Goal: Transaction & Acquisition: Book appointment/travel/reservation

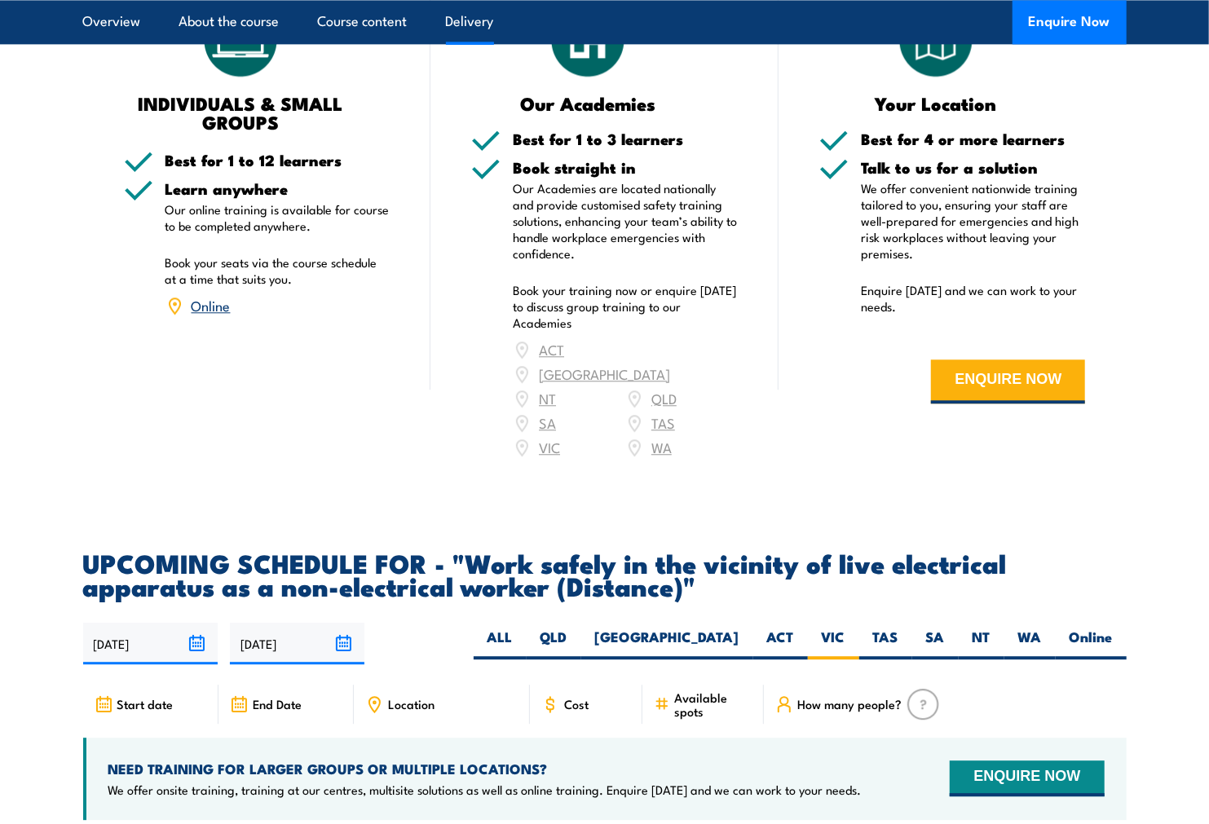
scroll to position [2491, 0]
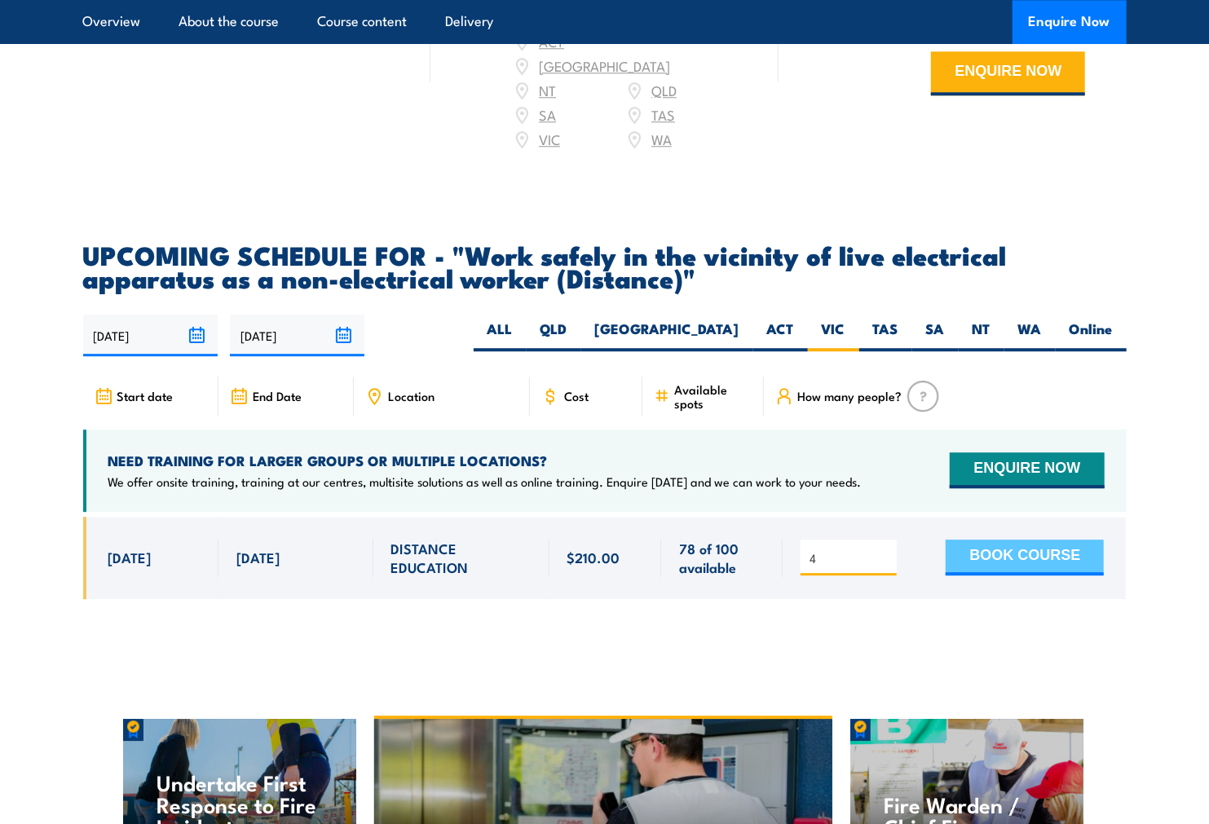
click at [1001, 571] on button "BOOK COURSE" at bounding box center [1025, 558] width 158 height 36
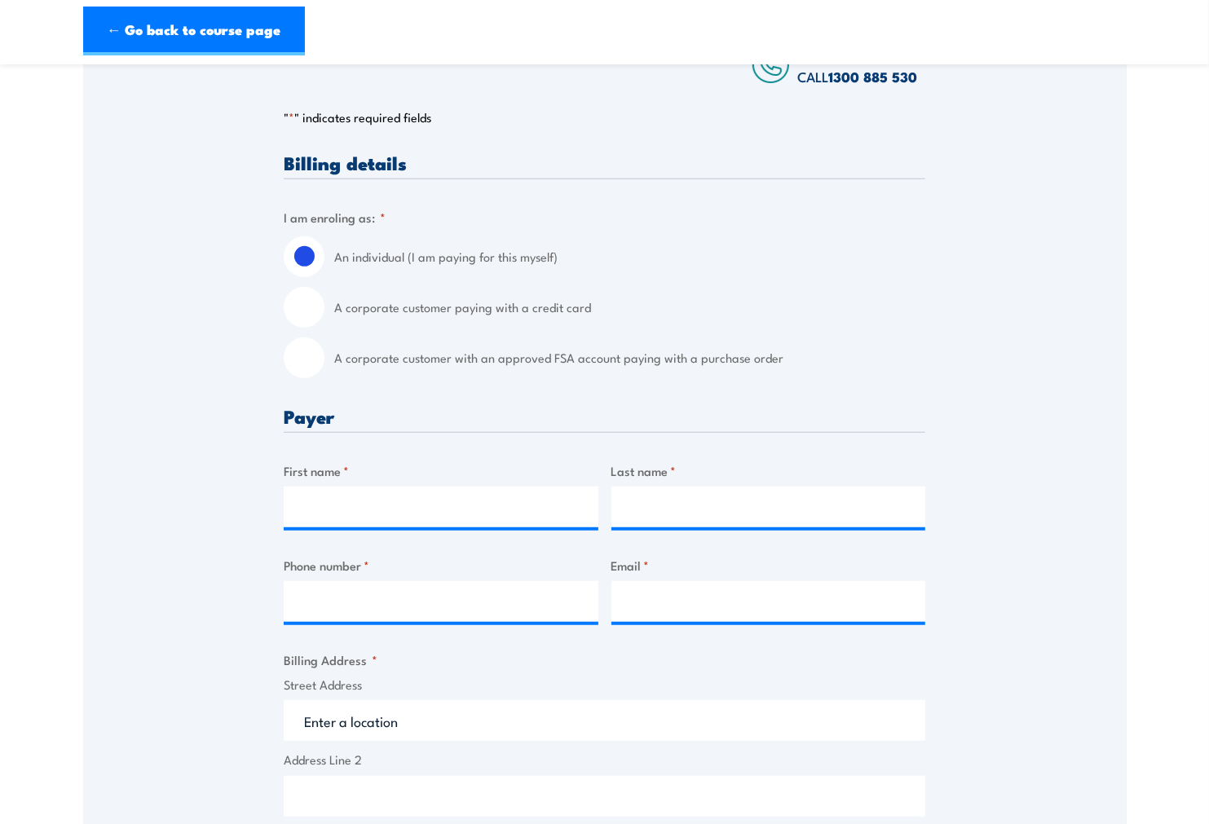
scroll to position [362, 0]
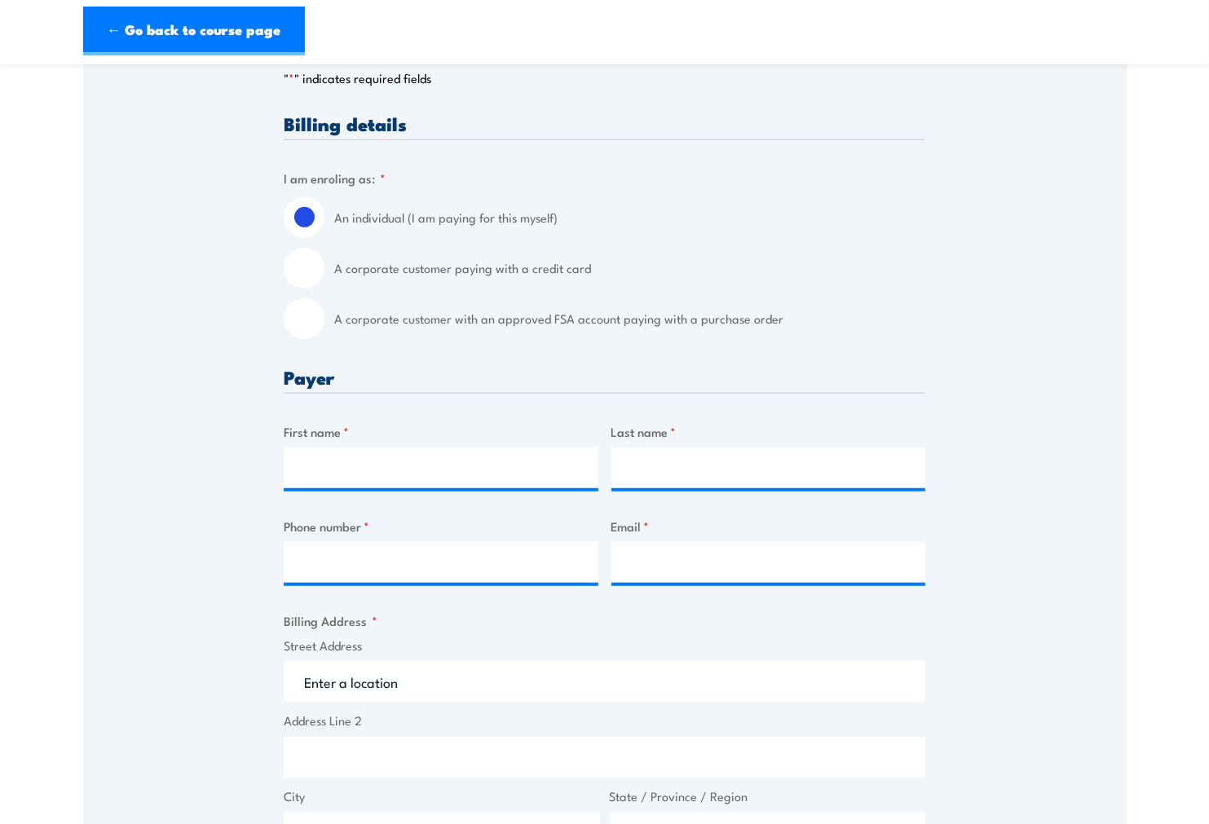
click at [314, 262] on input "A corporate customer paying with a credit card" at bounding box center [304, 268] width 41 height 41
radio input "true"
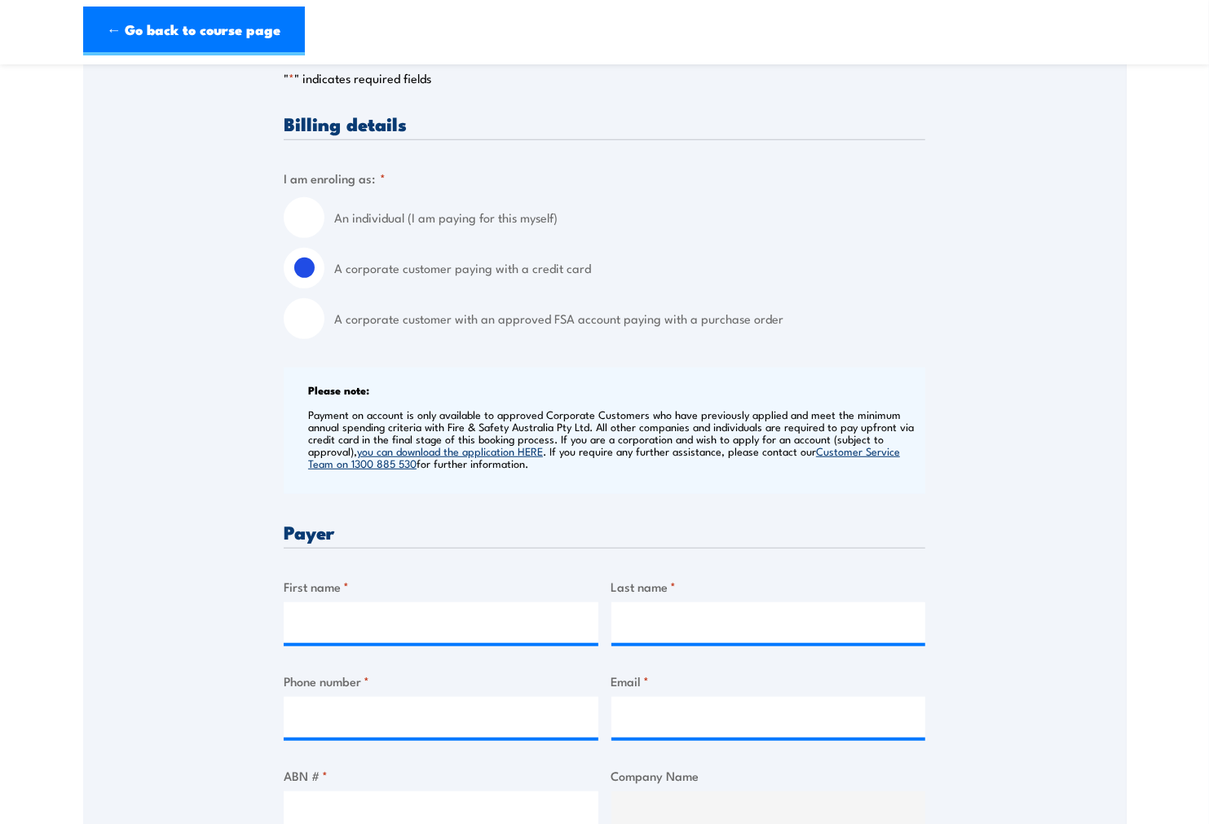
click at [311, 331] on input "A corporate customer with an approved FSA account paying with a purchase order" at bounding box center [304, 318] width 41 height 41
radio input "true"
click at [311, 280] on input "A corporate customer paying with a credit card" at bounding box center [304, 268] width 41 height 41
radio input "true"
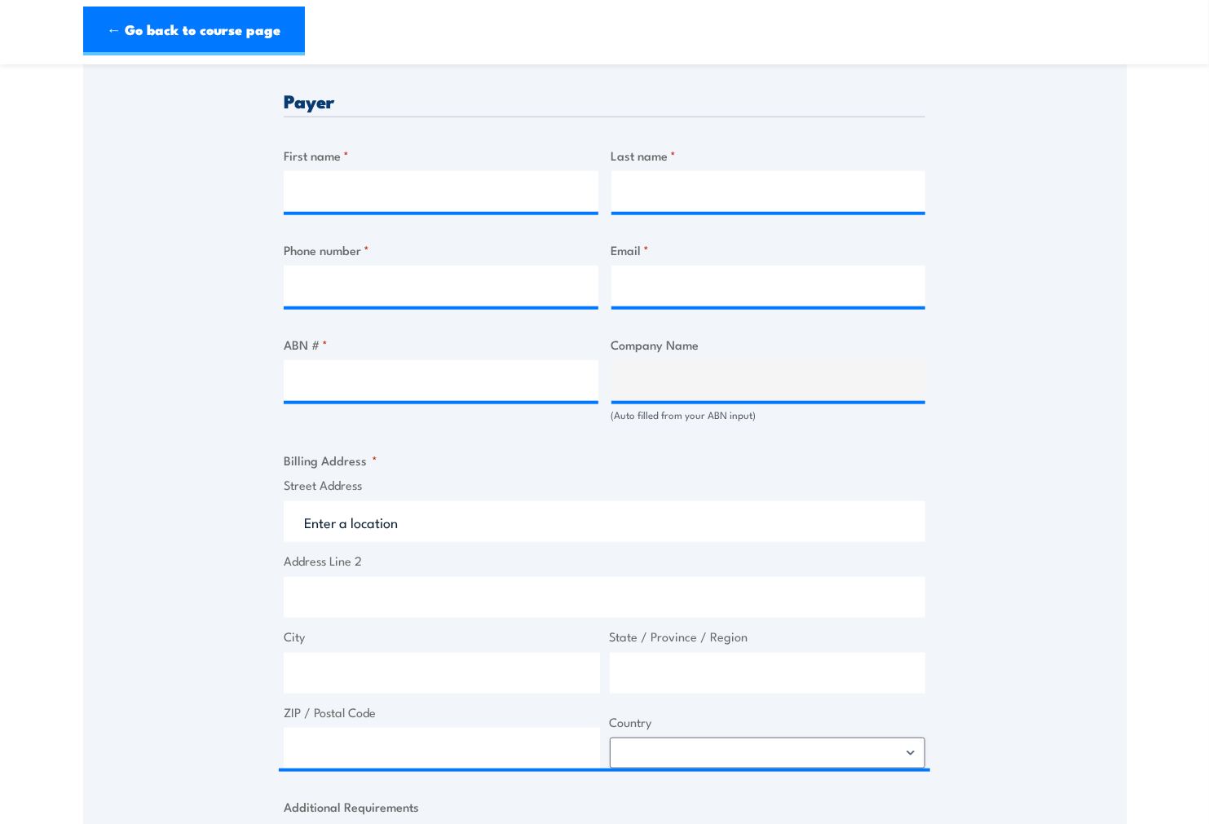
scroll to position [724, 0]
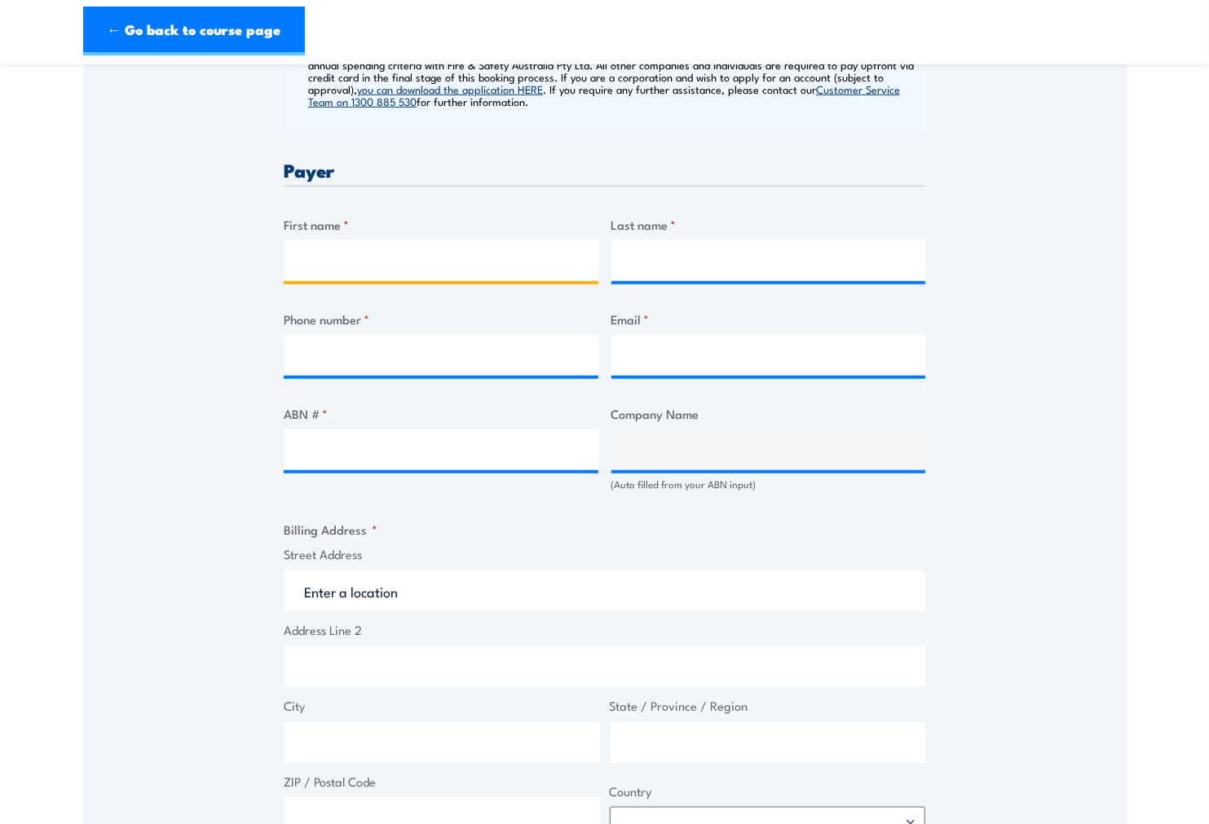
click at [381, 254] on input "First name *" at bounding box center [441, 260] width 315 height 41
type input "Buddika"
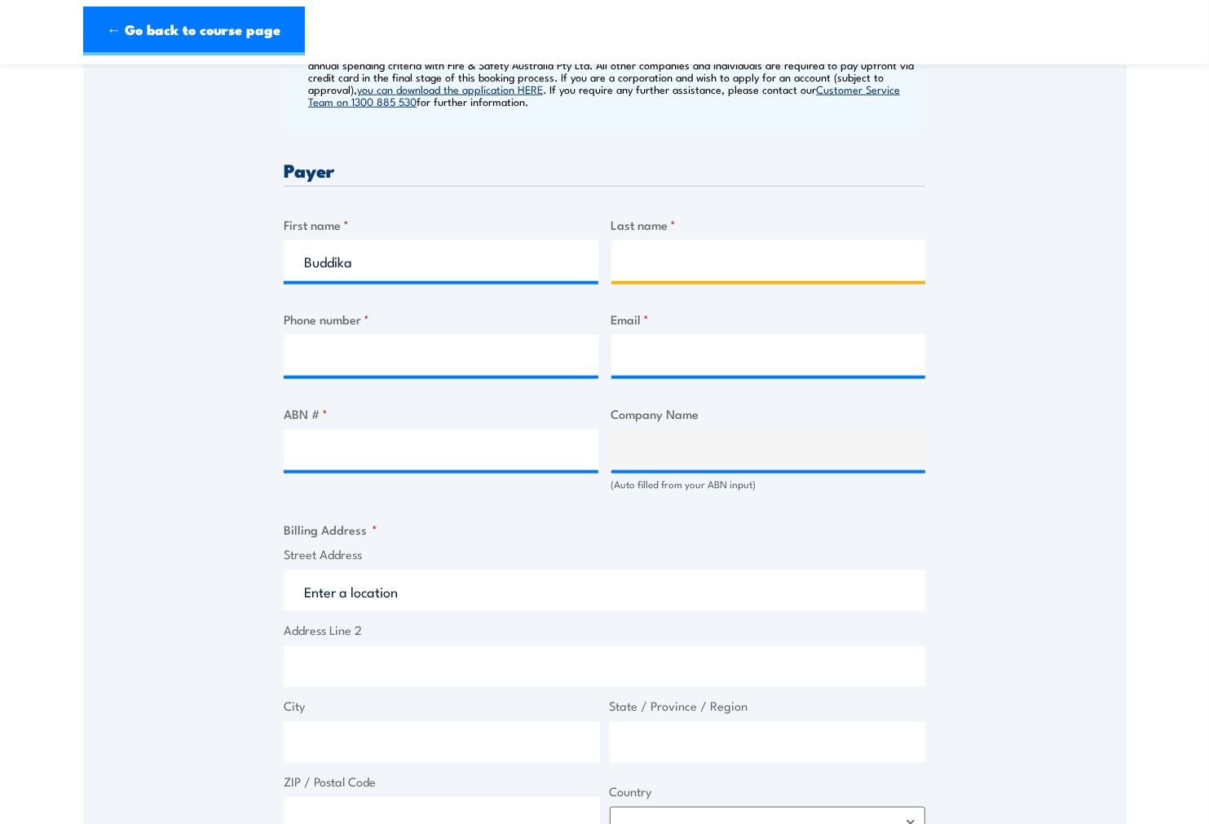
type input "Pathirana"
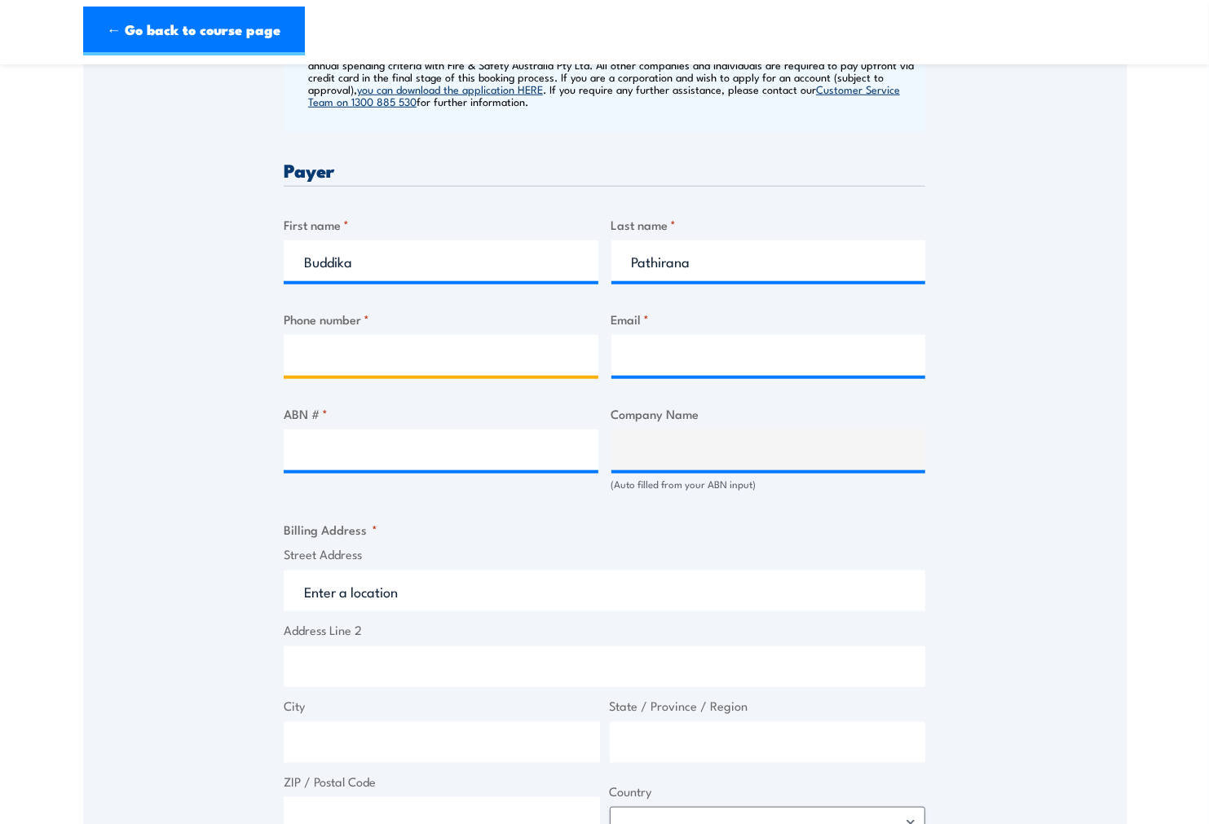
type input "0484243852"
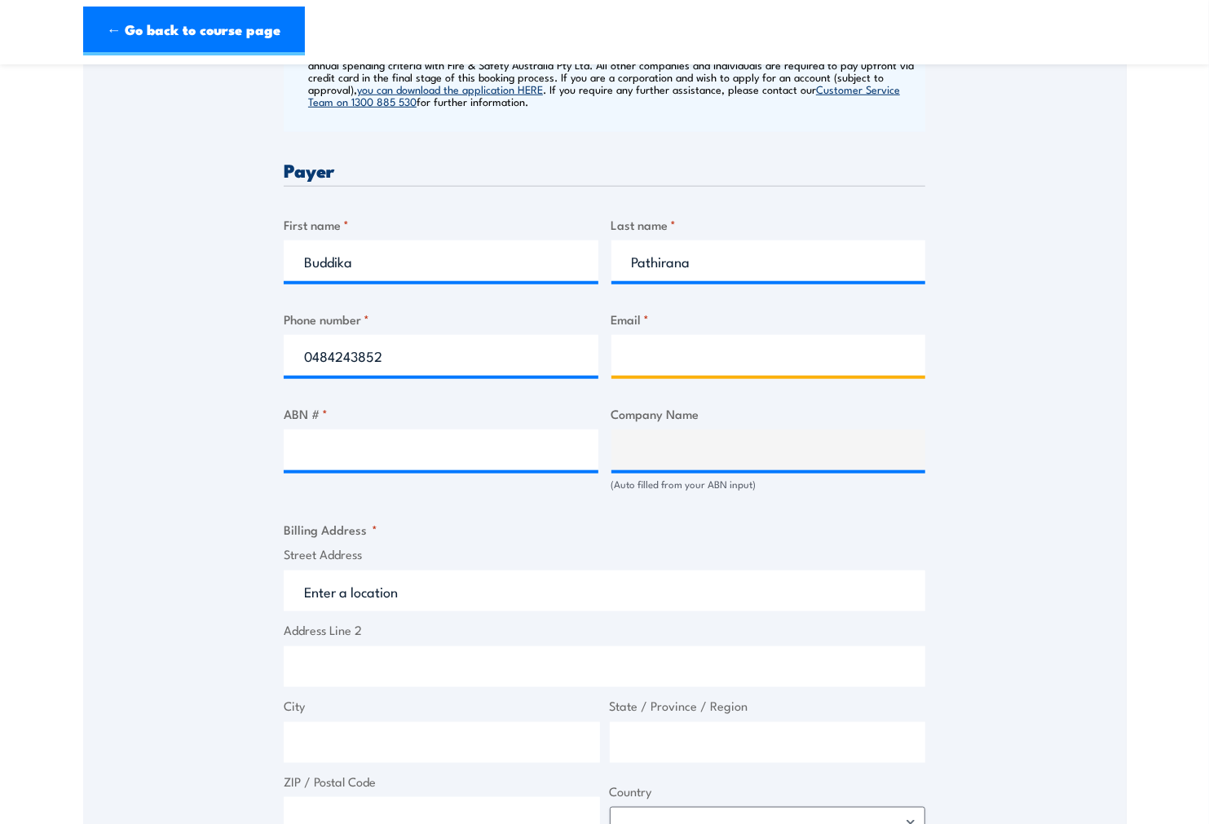
type input "buddika.pathirana@airliquide.com"
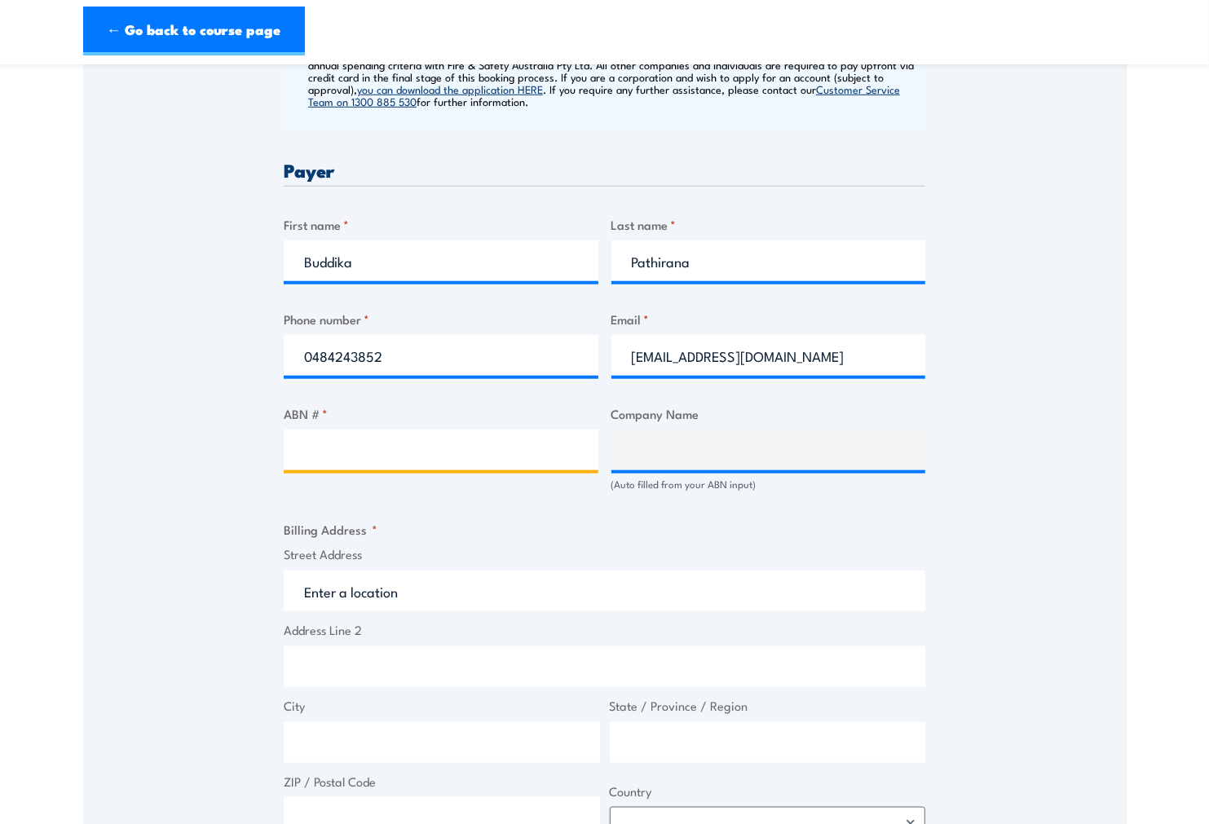
click at [434, 458] on input "ABN # *" at bounding box center [441, 450] width 315 height 41
paste input "57 004 385 782"
type input "57 004 385 782"
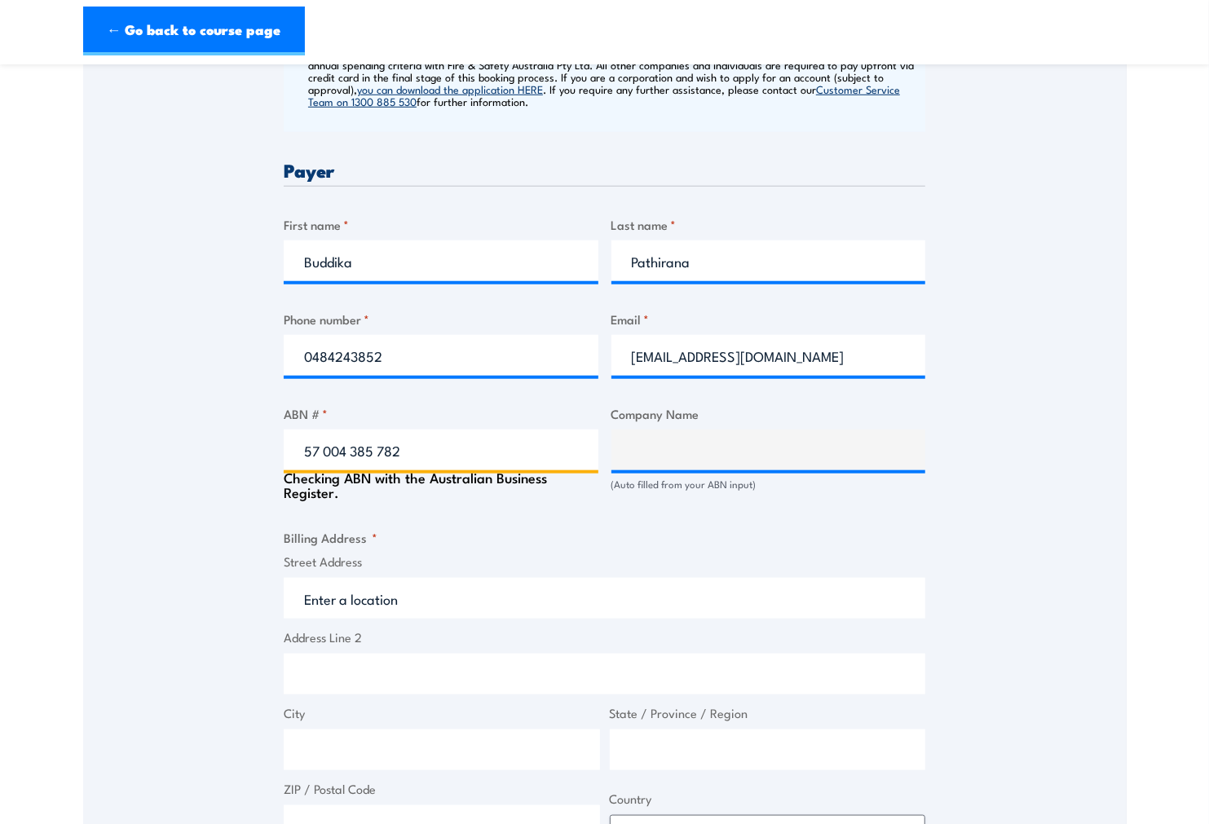
type input "AIR LIQUIDE AUSTRALIA LIMITED"
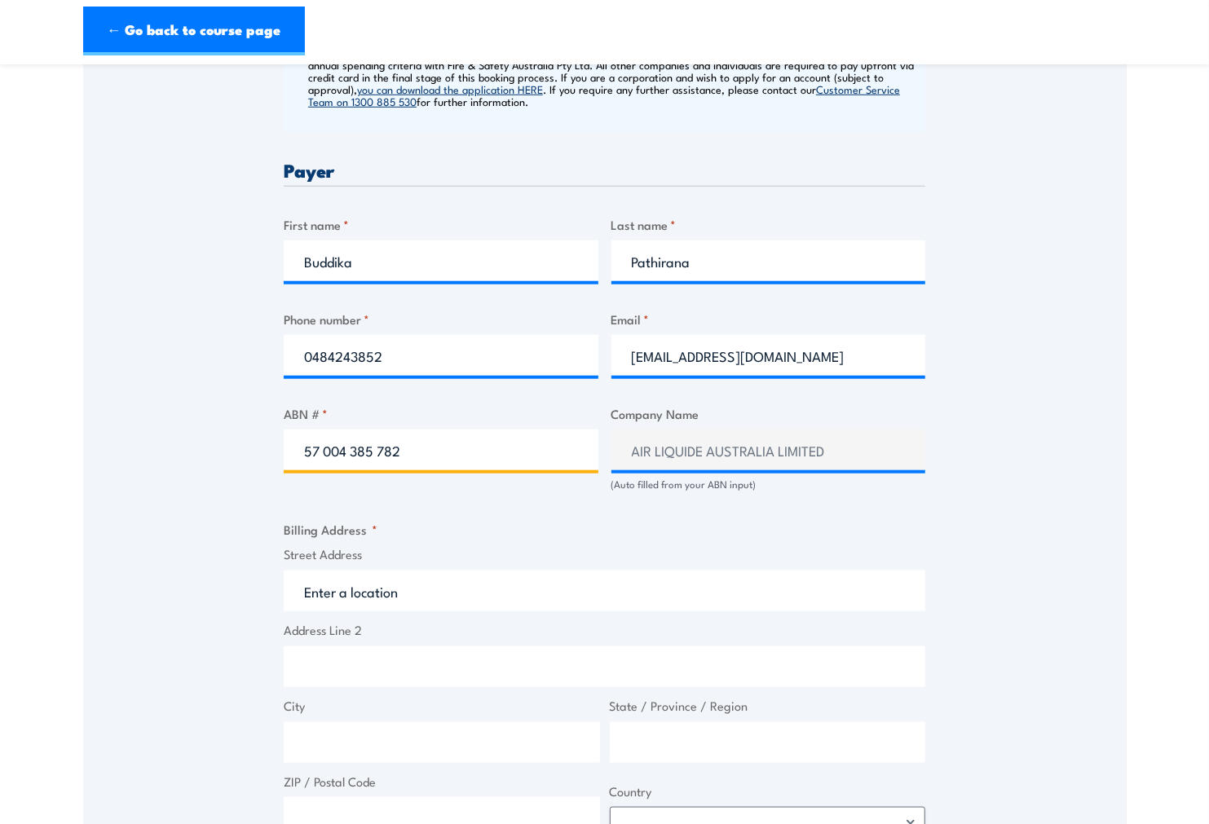
type input "57 004 385 782"
click at [680, 568] on span "Street Address" at bounding box center [604, 578] width 651 height 66
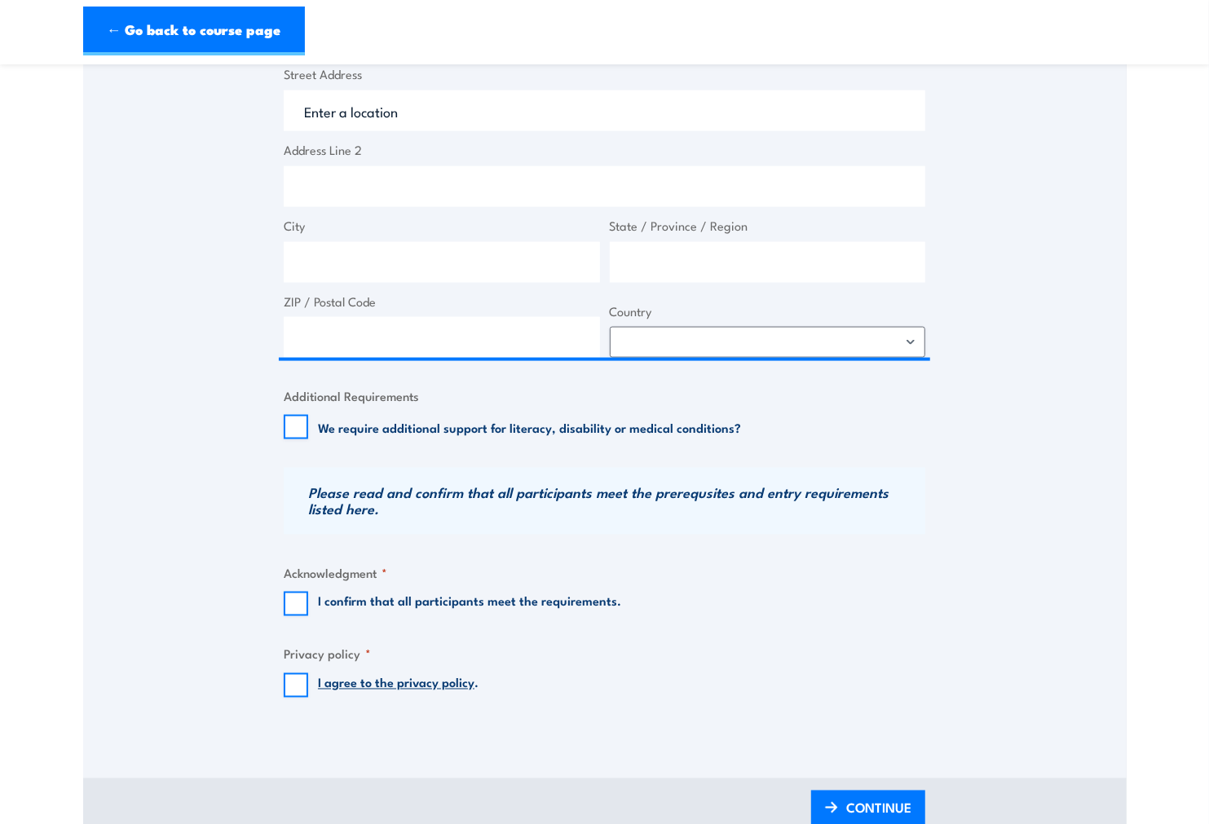
scroll to position [1207, 0]
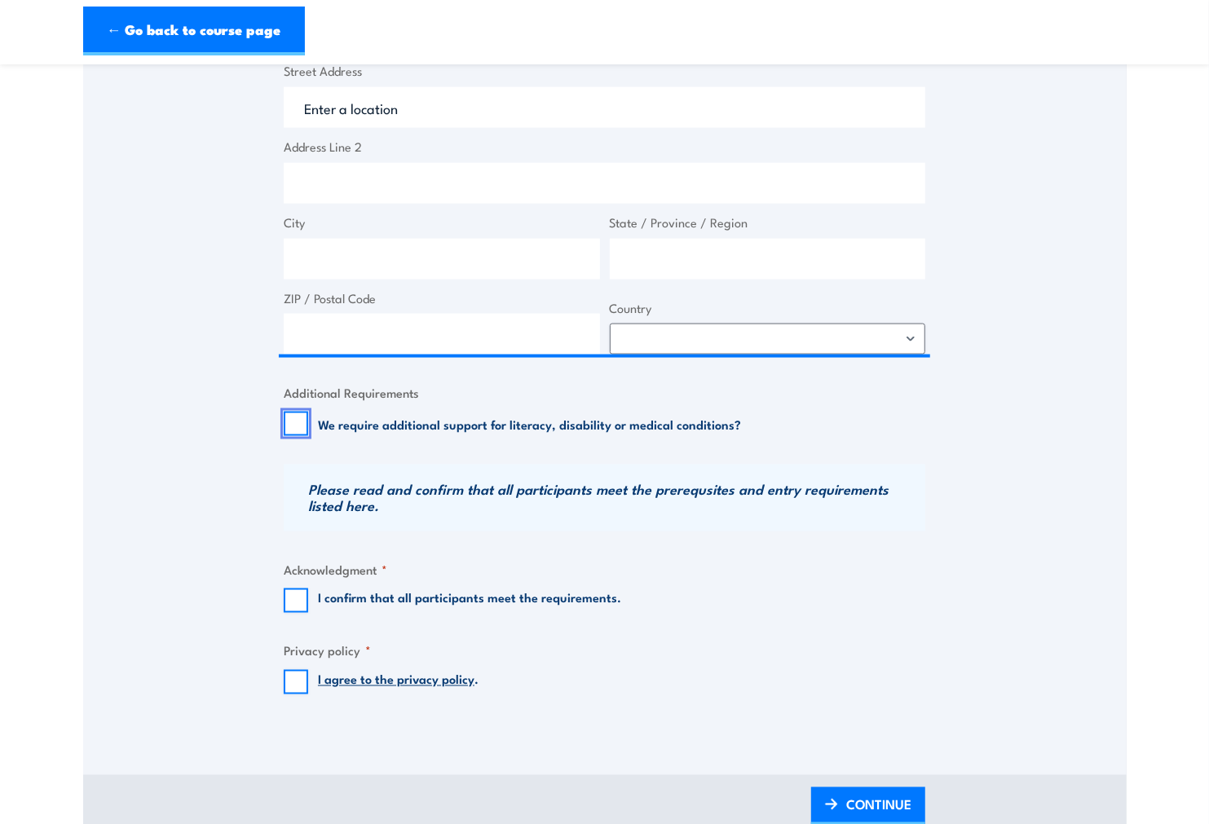
click at [284, 421] on input "We require additional support for literacy, disability or medical conditions?" at bounding box center [296, 424] width 24 height 24
click at [305, 421] on input "We require additional support for literacy, disability or medical conditions?" at bounding box center [296, 424] width 24 height 24
checkbox input "false"
click at [292, 604] on input "I confirm that all participants meet the requirements." at bounding box center [296, 601] width 24 height 24
checkbox input "true"
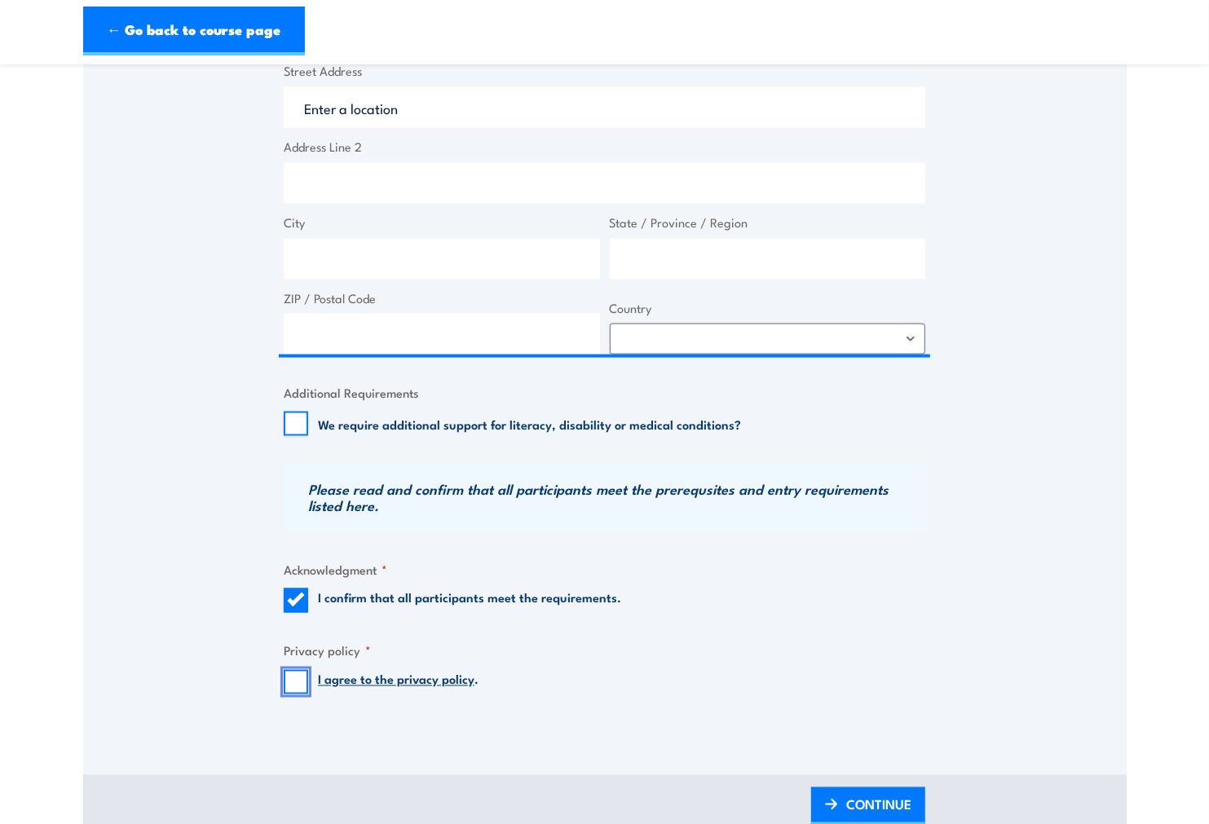
click at [306, 686] on input "I agree to the privacy policy ." at bounding box center [296, 682] width 24 height 24
checkbox input "true"
click at [875, 785] on span "CONTINUE" at bounding box center [878, 804] width 65 height 43
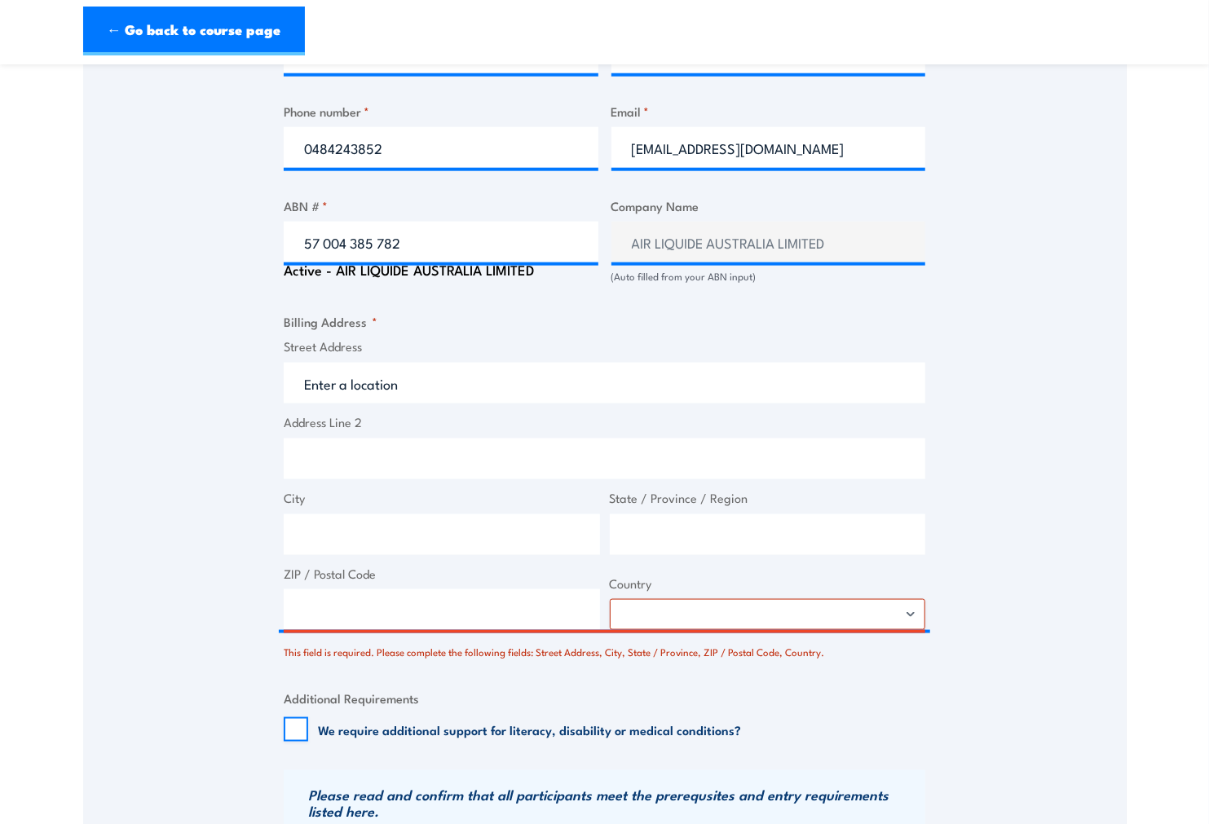
scroll to position [1070, 0]
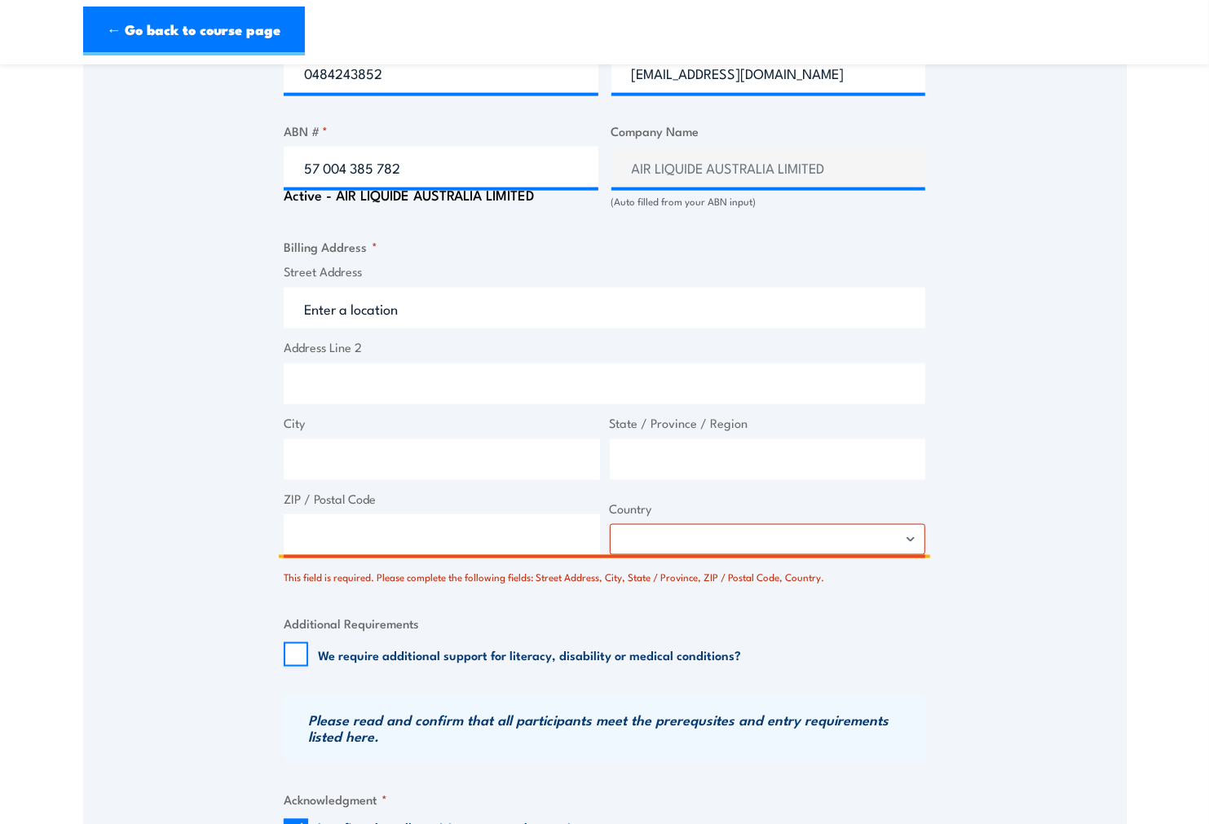
click at [413, 520] on input "ZIP / Postal Code" at bounding box center [442, 534] width 316 height 41
type input "3030"
click at [792, 542] on select "Afghanistan Albania Algeria American Samoa Andorra Angola Anguilla Antarctica A…" at bounding box center [768, 539] width 316 height 31
select select "Australia"
click at [610, 524] on select "Afghanistan Albania Algeria American Samoa Andorra Angola Anguilla Antarctica A…" at bounding box center [768, 539] width 316 height 31
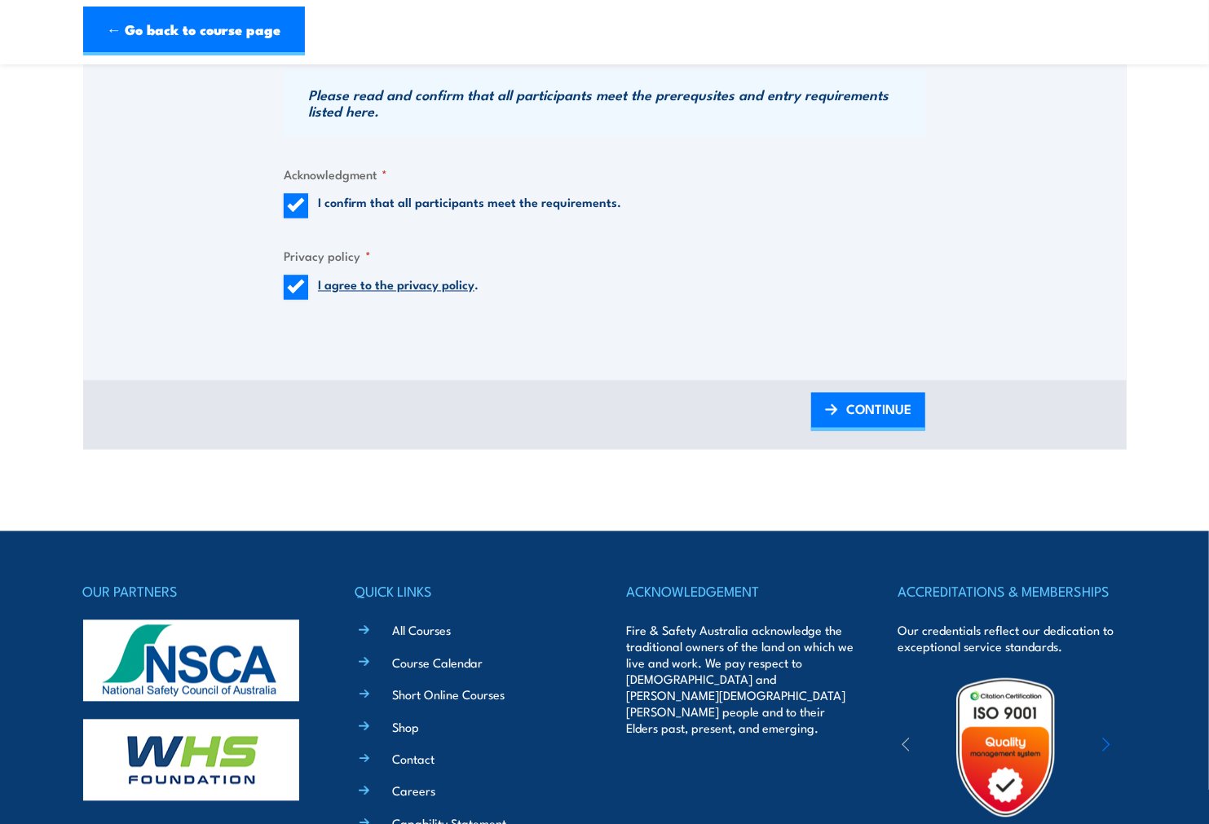
scroll to position [1922, 0]
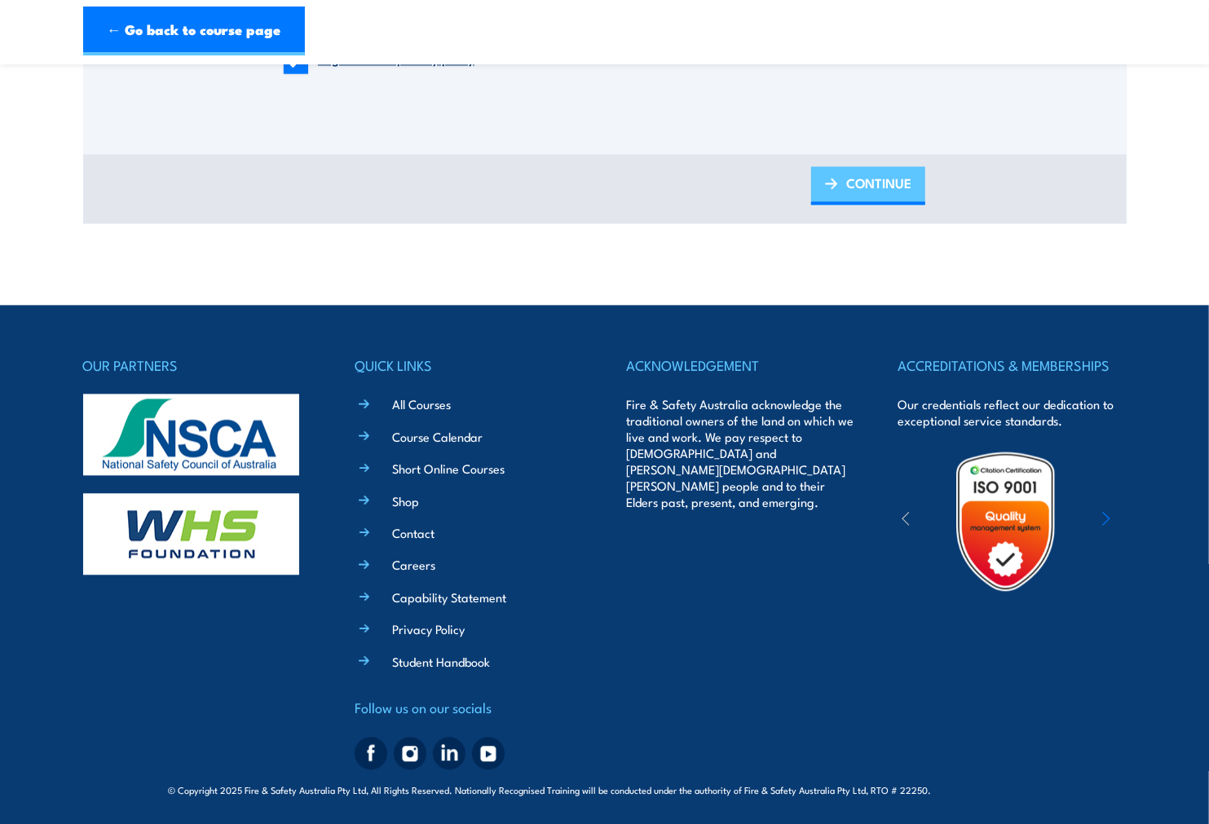
click at [881, 165] on span "CONTINUE" at bounding box center [878, 182] width 65 height 43
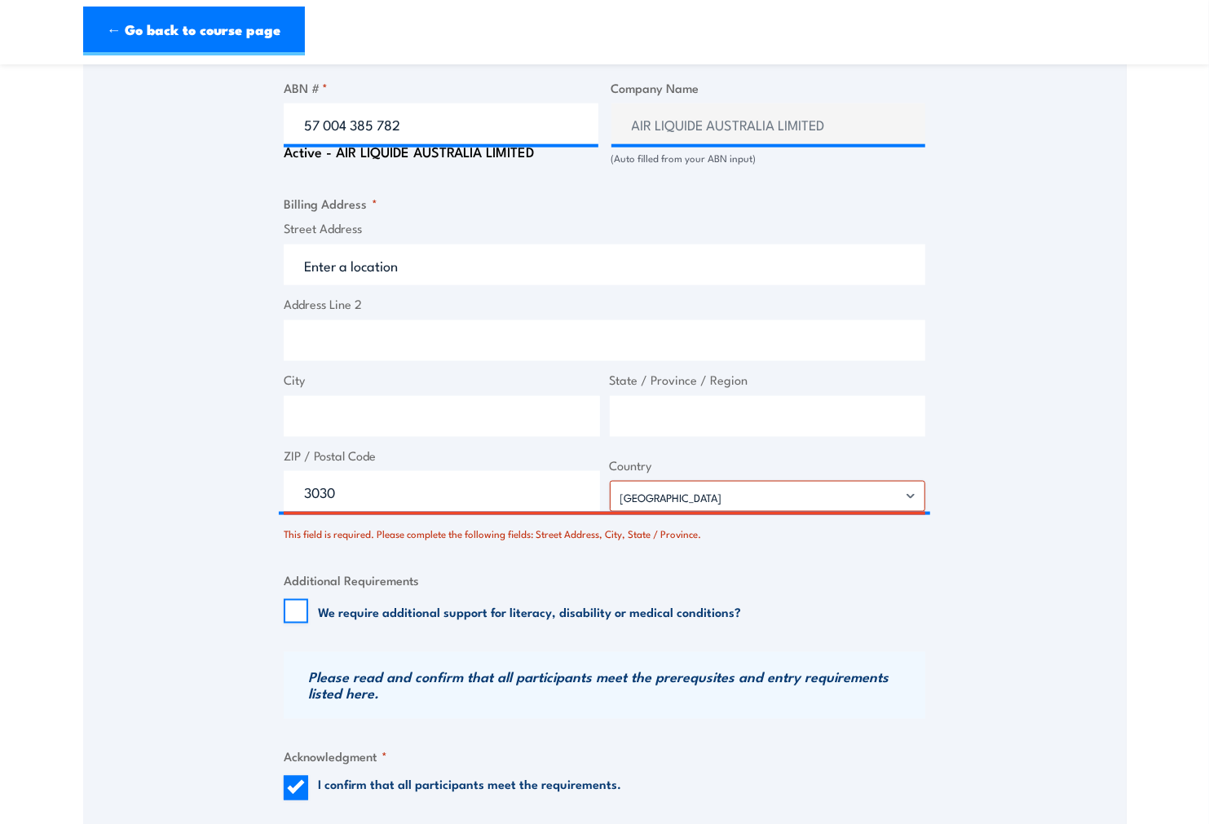
scroll to position [1122, 0]
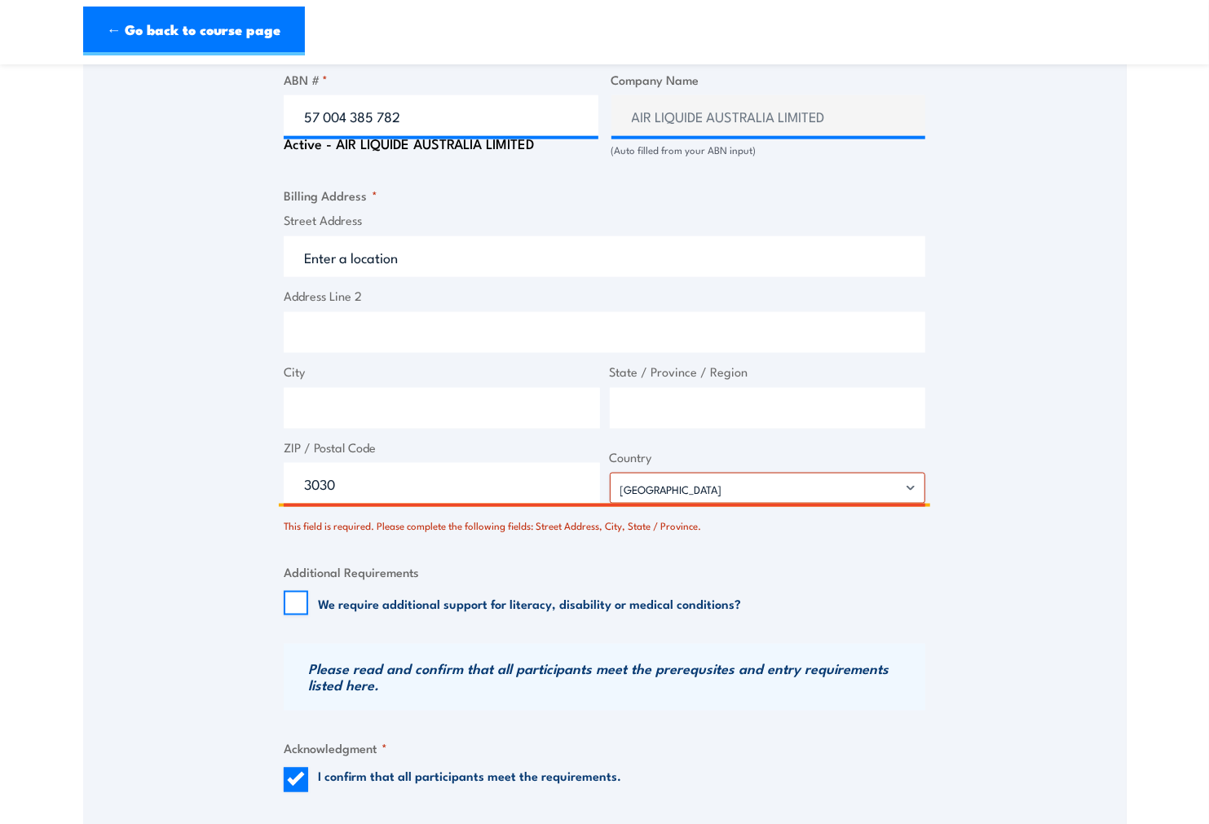
click at [419, 269] on input "Street Address" at bounding box center [605, 256] width 642 height 41
click at [355, 267] on input "Street Address" at bounding box center [605, 256] width 642 height 41
paste input "631-639 Kororoit Creek Rd"
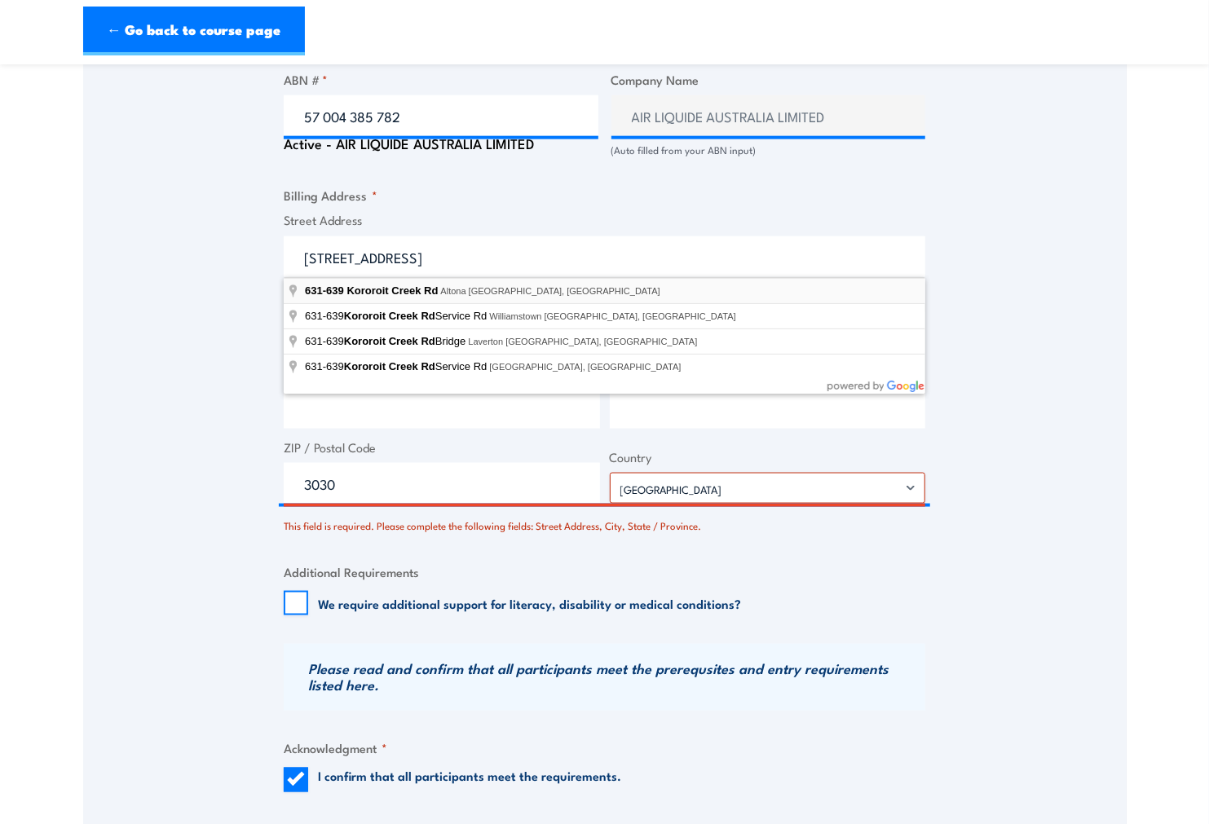
type input "631-639 Kororoit Creek Rd, Altona VIC, Australia"
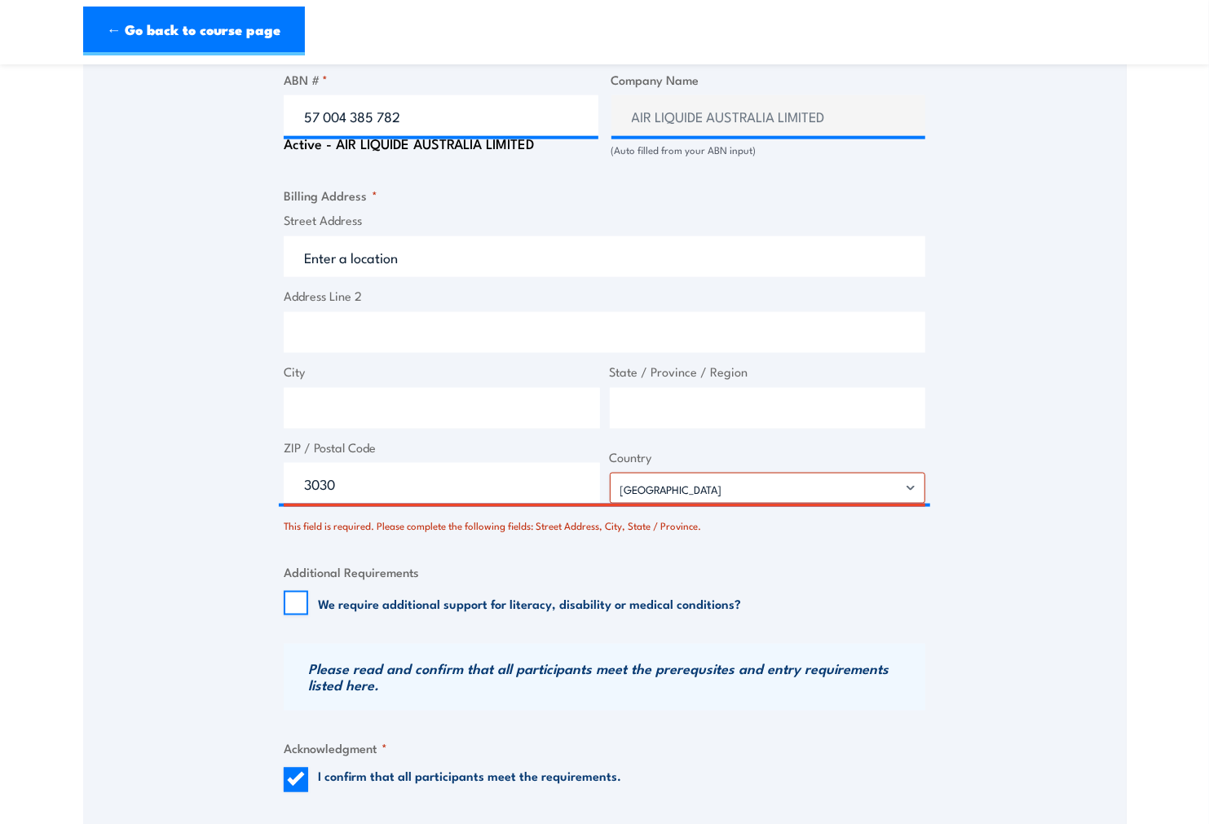
type input "631-639 Kororoit Creek Rd"
type input "Altona"
type input "Victoria"
type input "3018"
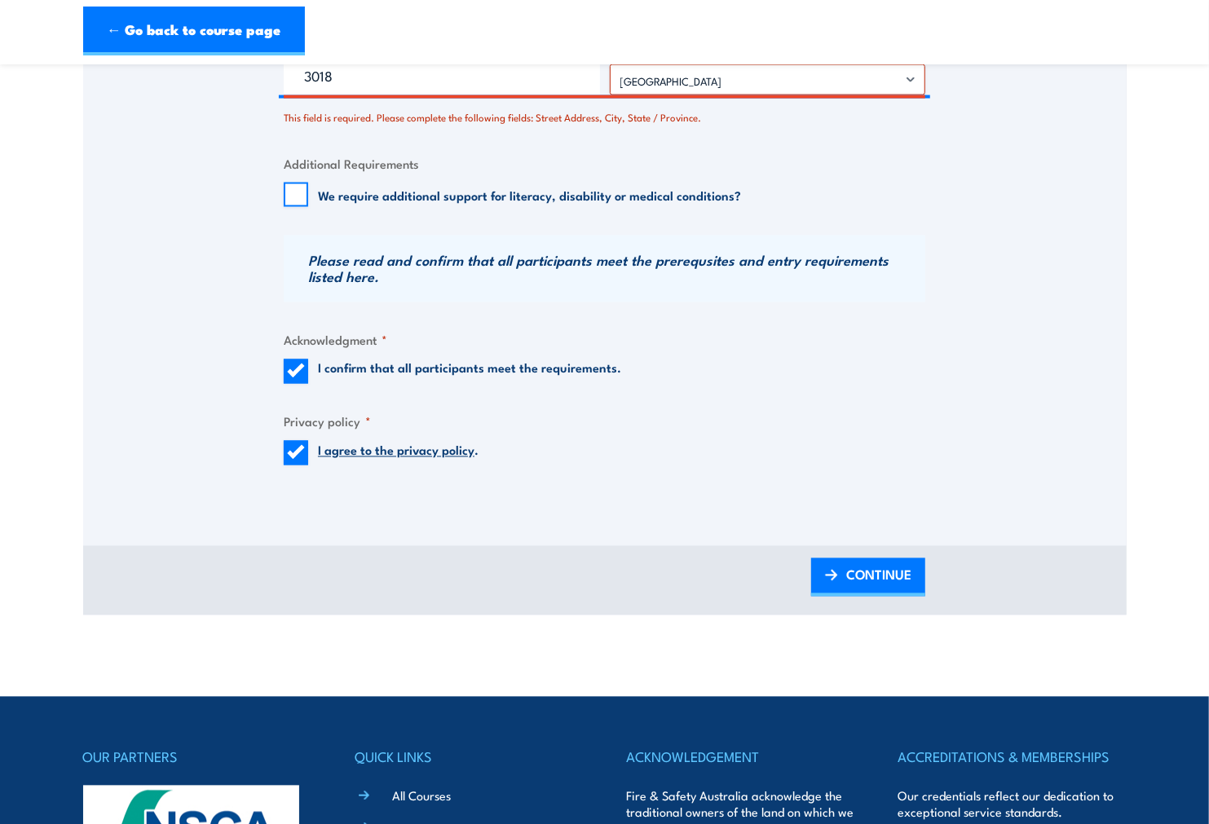
scroll to position [1537, 0]
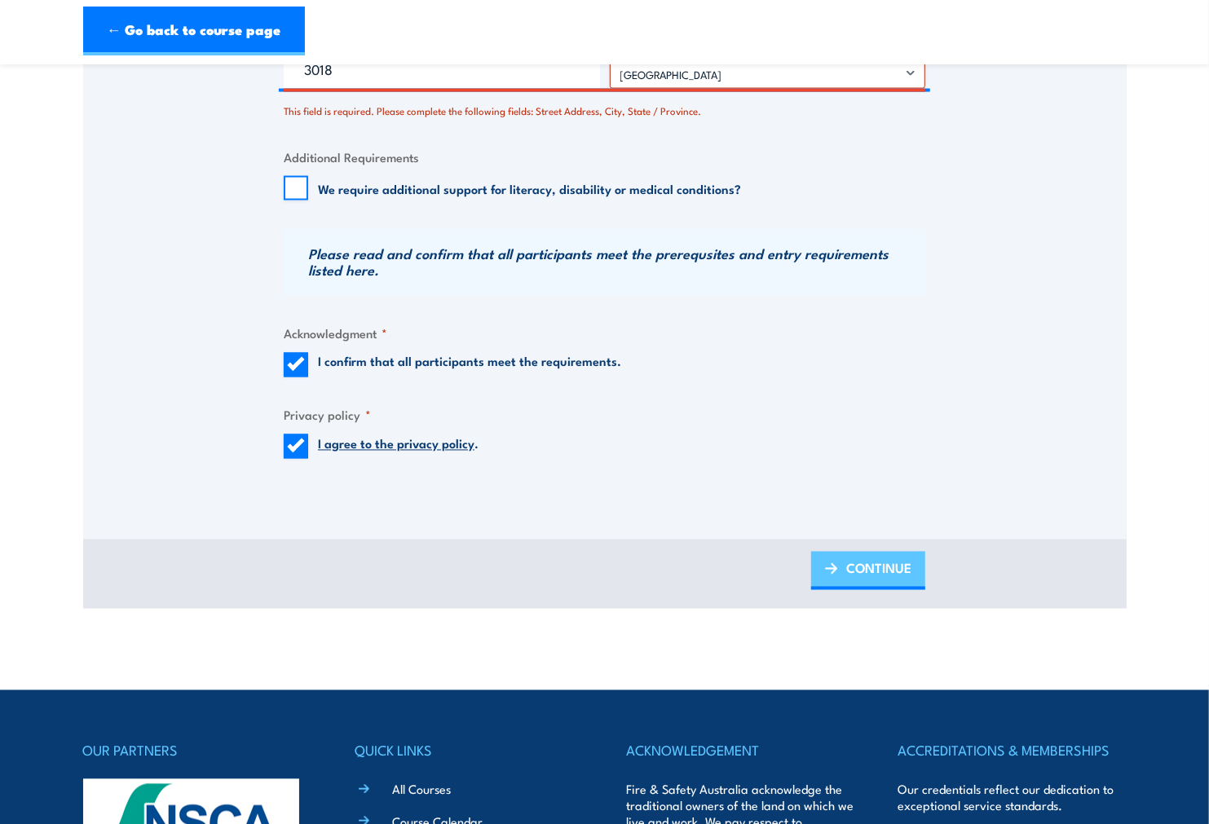
click at [891, 565] on span "CONTINUE" at bounding box center [878, 568] width 65 height 43
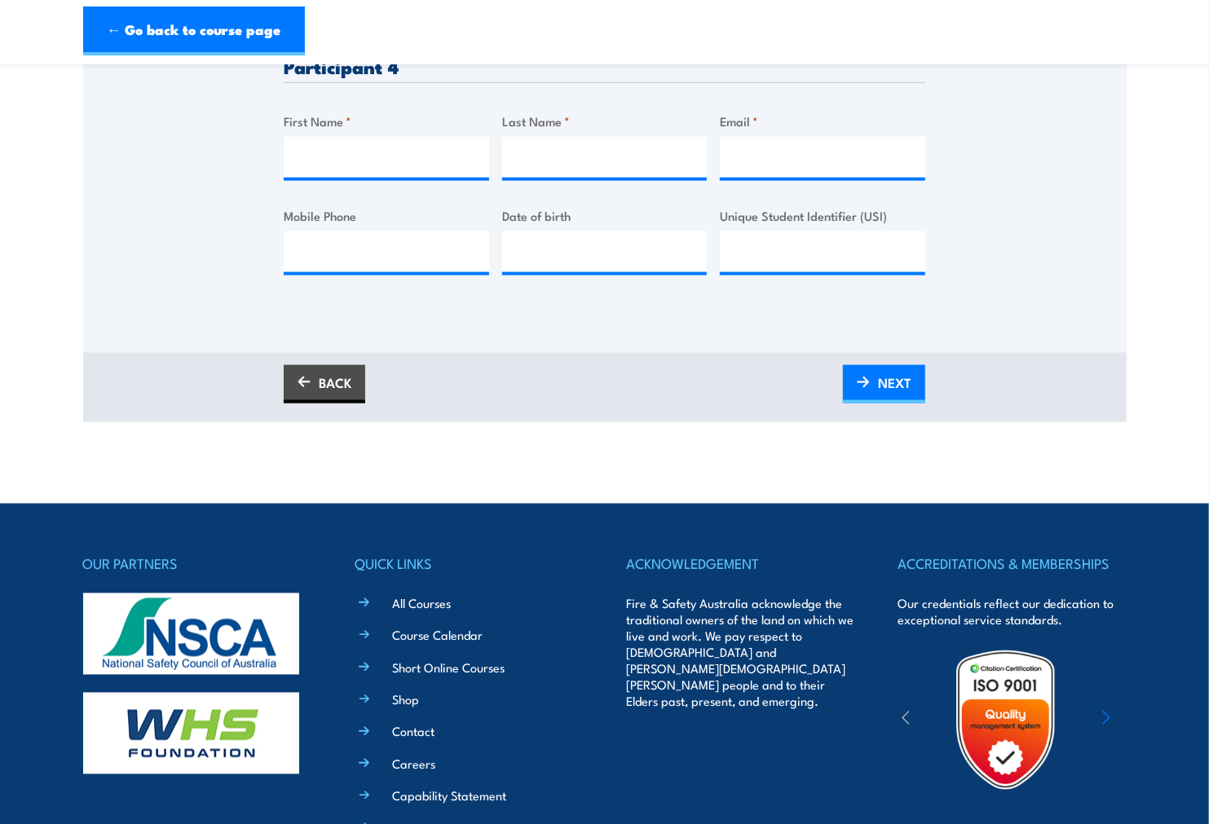
scroll to position [1268, 0]
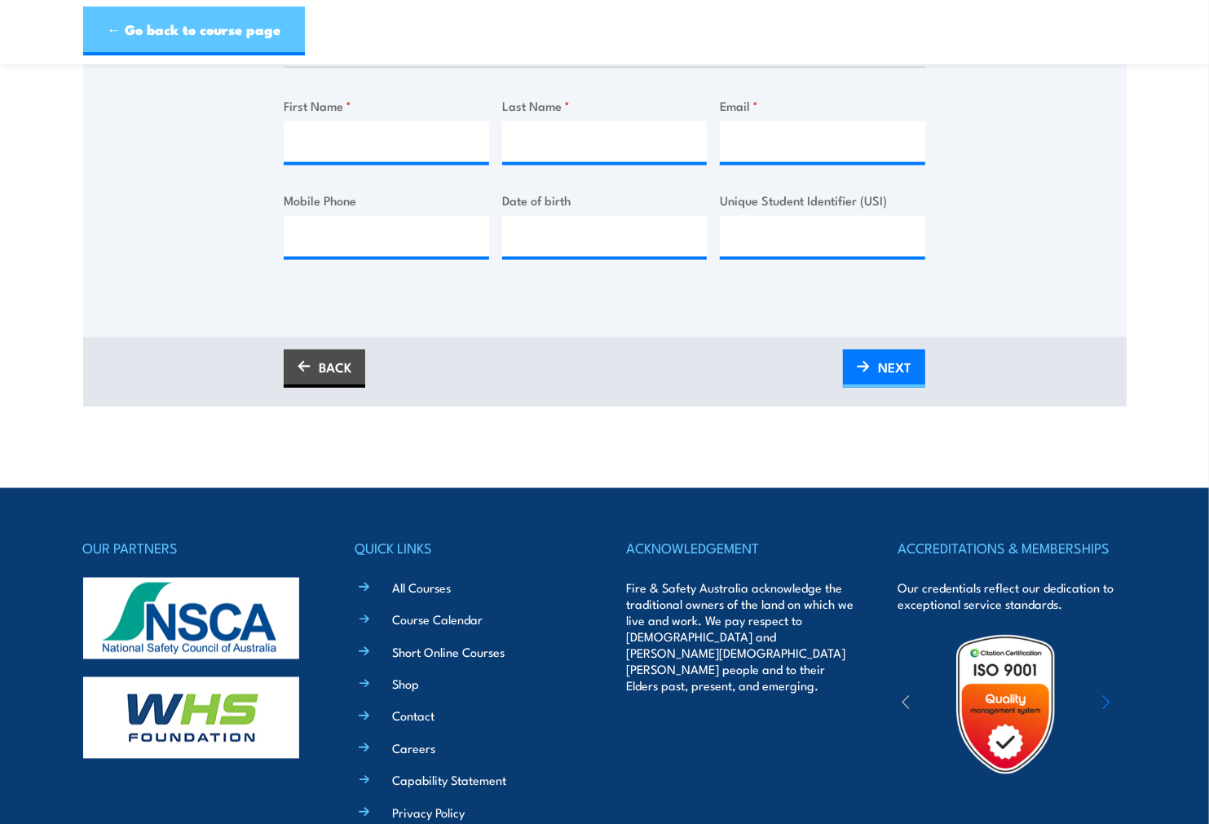
click at [134, 42] on link "← Go back to course page" at bounding box center [194, 31] width 222 height 49
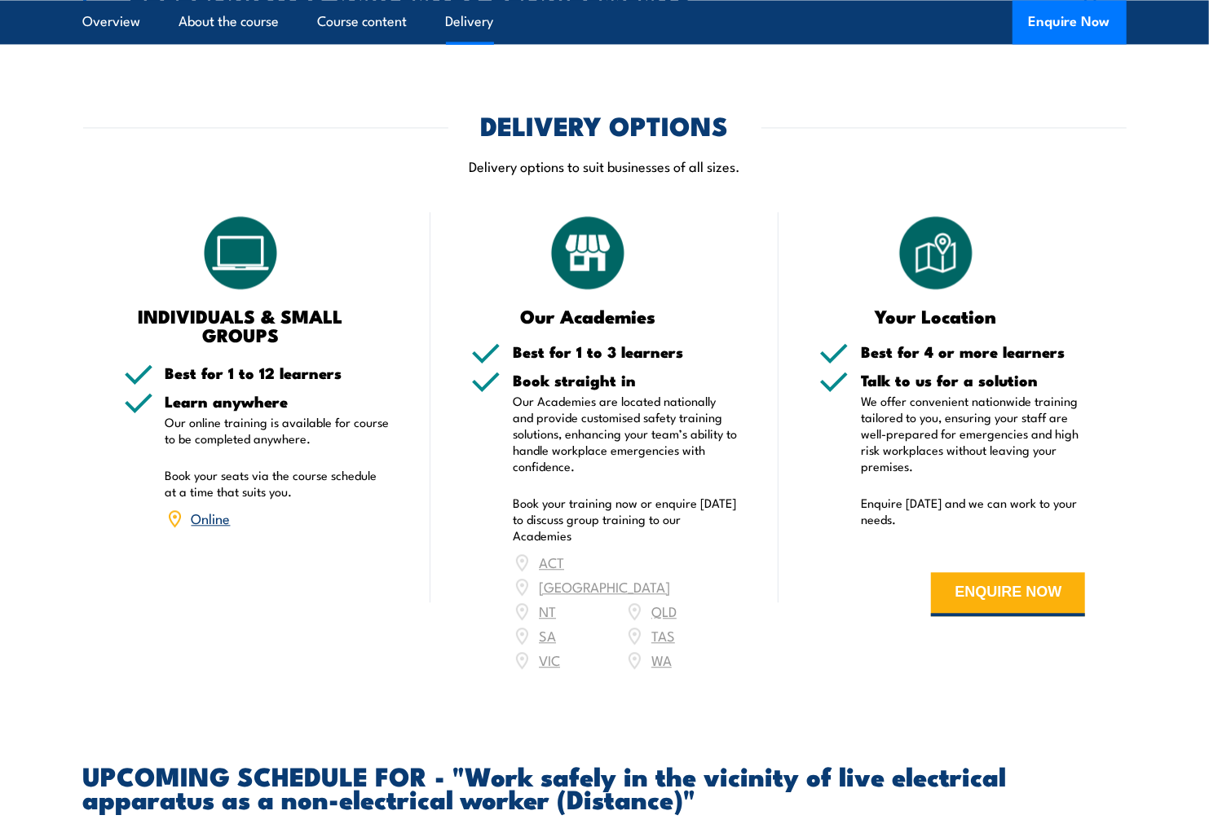
scroll to position [1969, 0]
